Goal: Check status: Check status

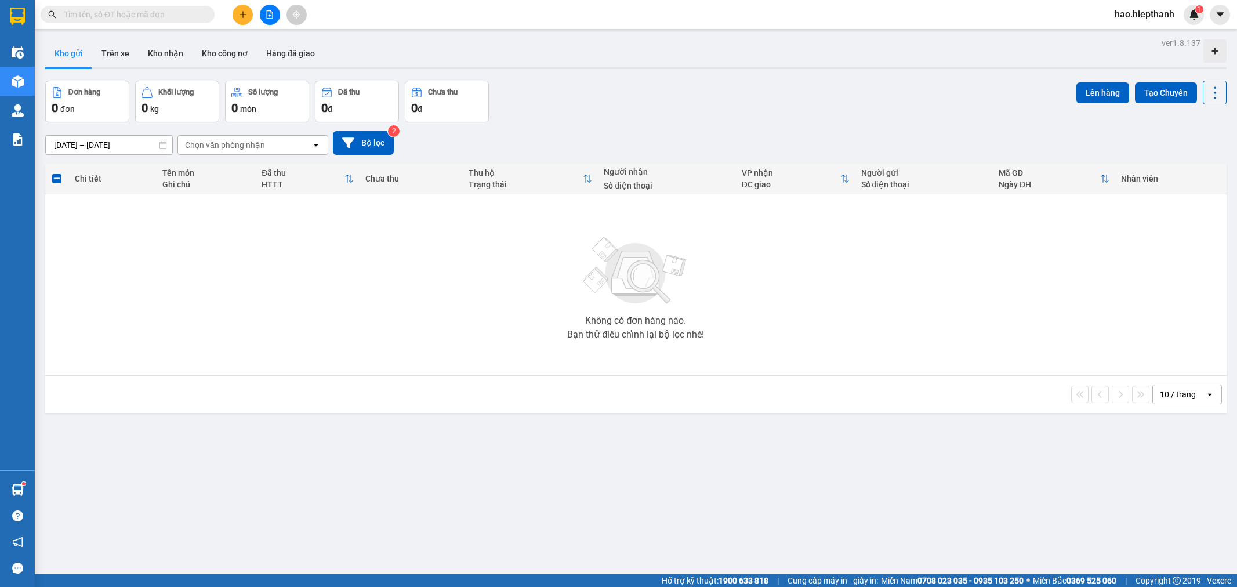
click at [137, 19] on input "text" at bounding box center [132, 14] width 137 height 13
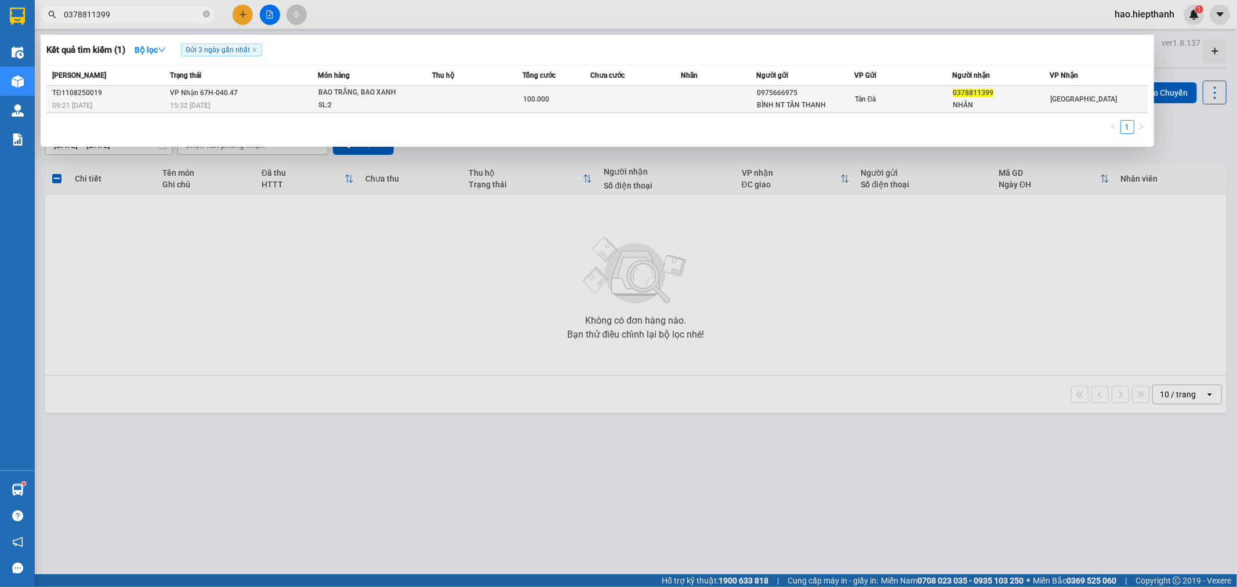
type input "0378811399"
click at [409, 109] on span "BAO TRẮNG, BAO XANH SL: 2" at bounding box center [375, 98] width 114 height 25
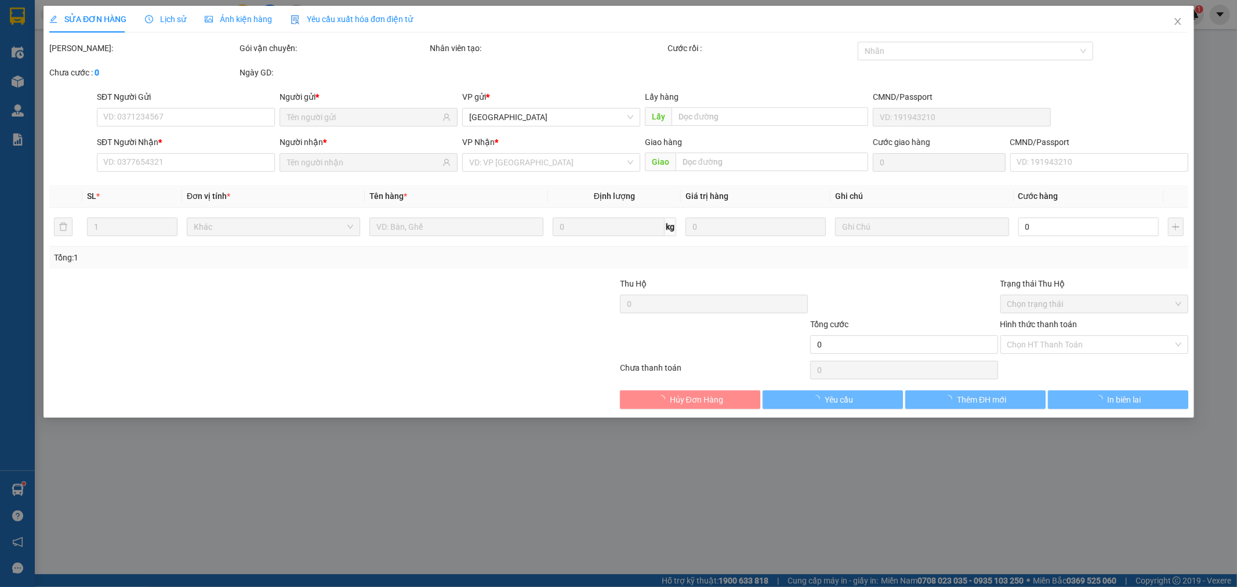
type input "0975666975"
type input "BÌNH NT TÂN THANH"
type input "0378811399"
type input "NHÂN"
type input "100.000"
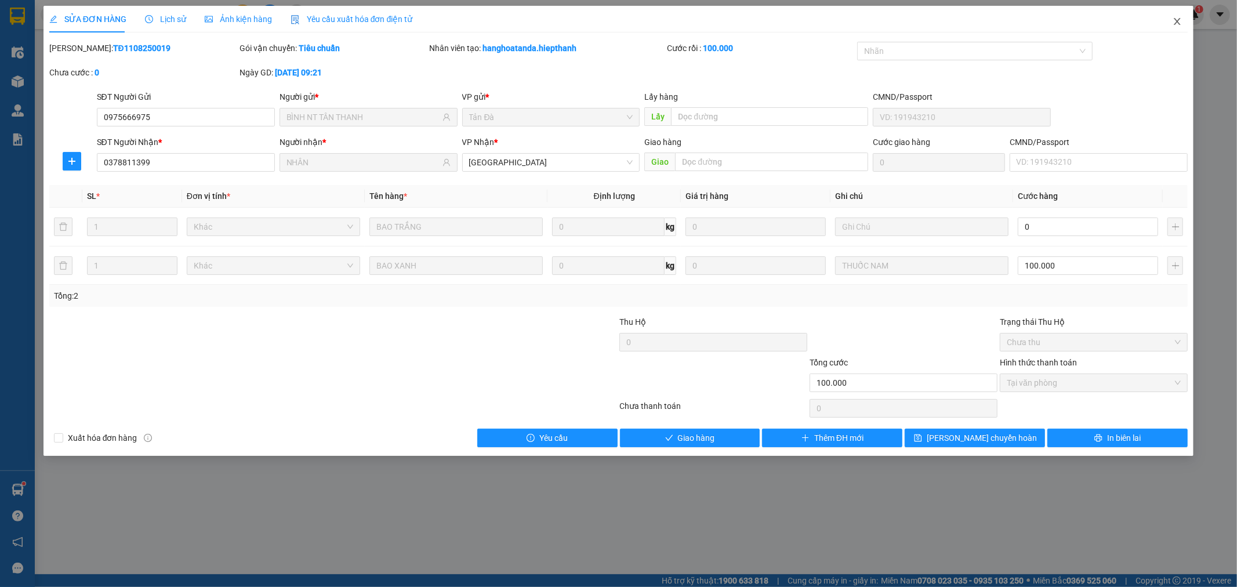
click at [1180, 19] on icon "close" at bounding box center [1177, 21] width 9 height 9
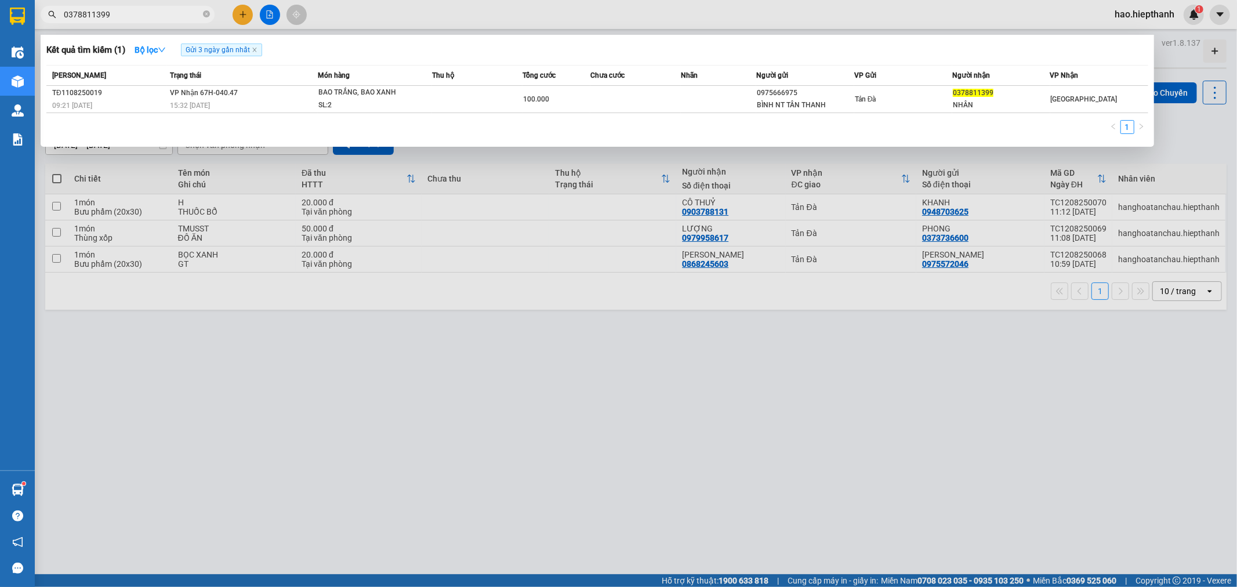
click at [146, 10] on input "0378811399" at bounding box center [132, 14] width 137 height 13
click at [276, 106] on div "15:32 [DATE]" at bounding box center [243, 105] width 147 height 13
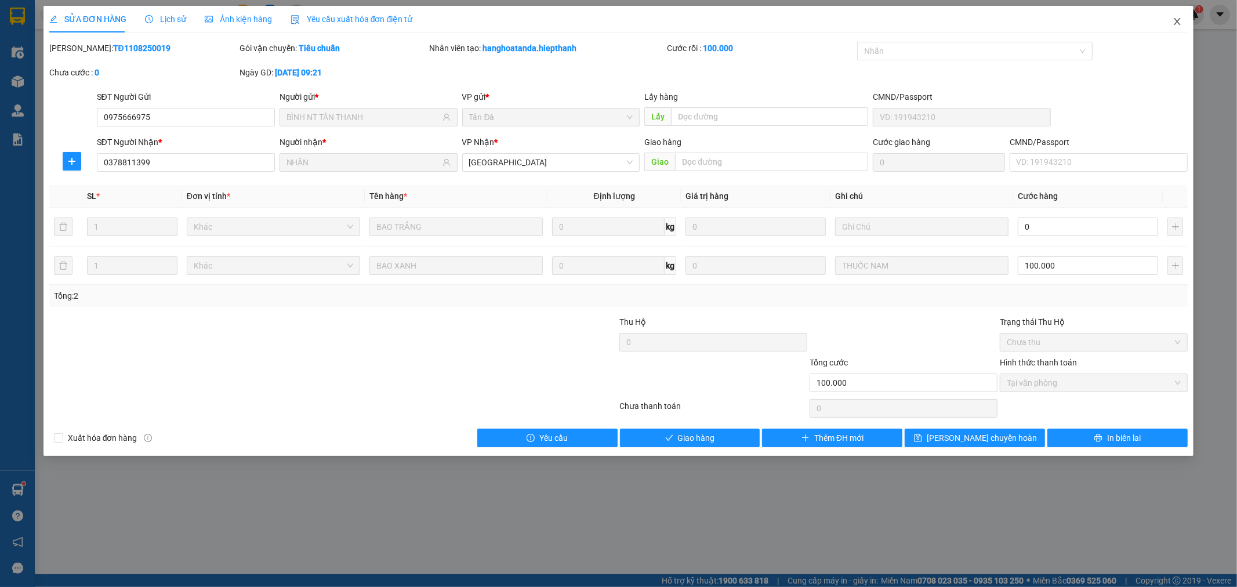
click at [1176, 20] on icon "close" at bounding box center [1177, 21] width 9 height 9
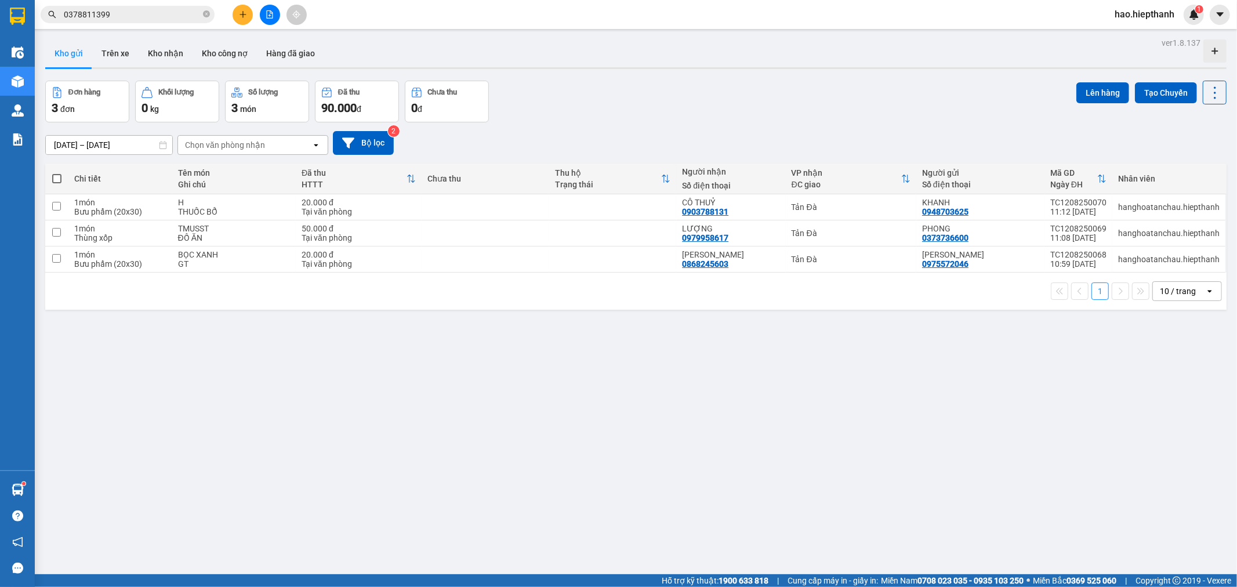
click at [142, 13] on input "0378811399" at bounding box center [132, 14] width 137 height 13
